Goal: Navigation & Orientation: Find specific page/section

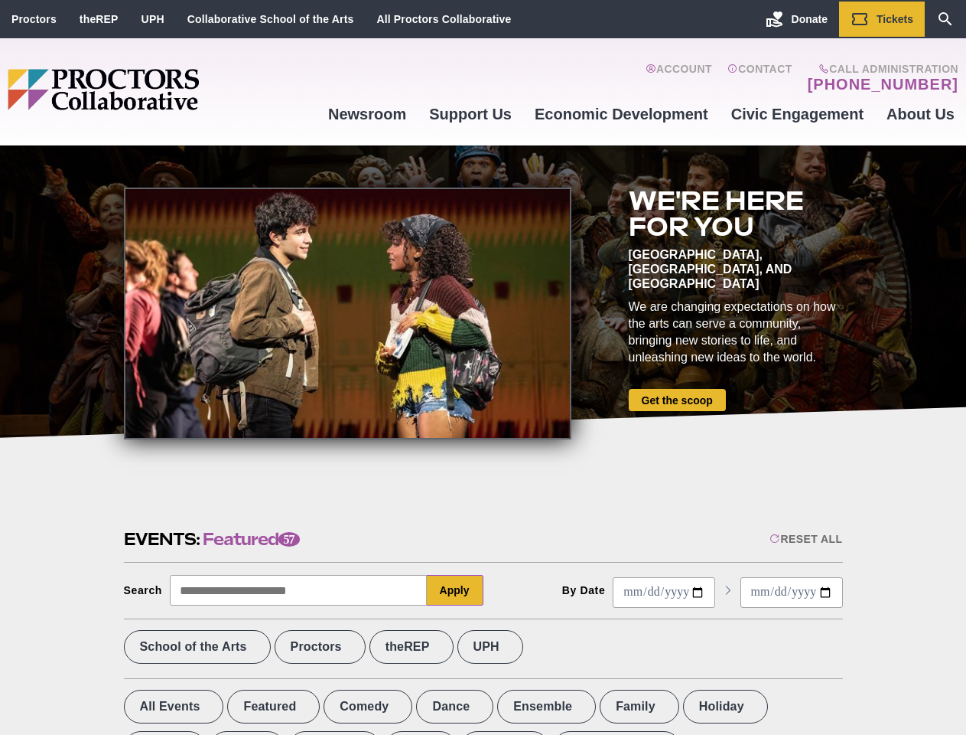
click at [483, 367] on div at bounding box center [348, 313] width 448 height 252
click at [805, 539] on div "Reset All" at bounding box center [806, 539] width 73 height 12
click at [455, 590] on button "Apply" at bounding box center [455, 590] width 57 height 31
